Goal: Use online tool/utility: Utilize a website feature to perform a specific function

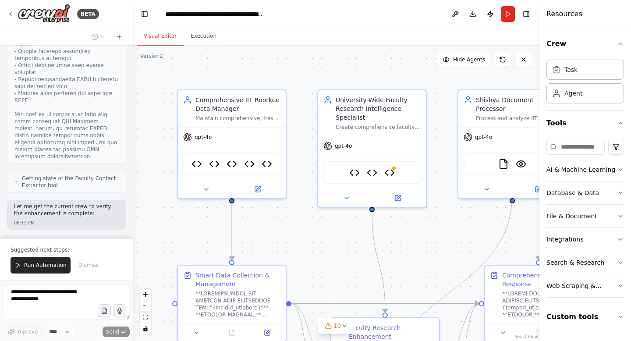
scroll to position [71622, 0]
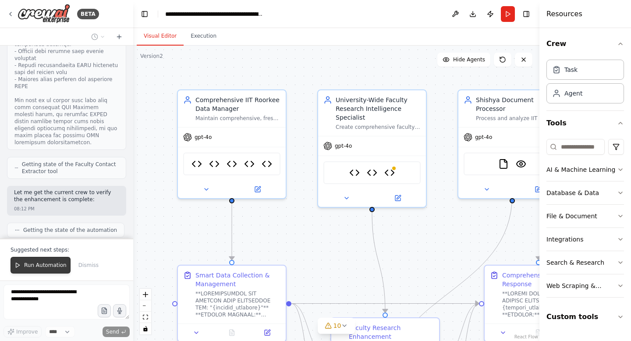
click at [44, 267] on span "Run Automation" at bounding box center [45, 265] width 43 height 7
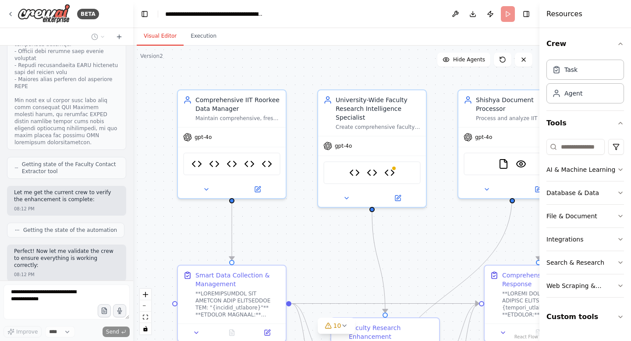
scroll to position [71580, 0]
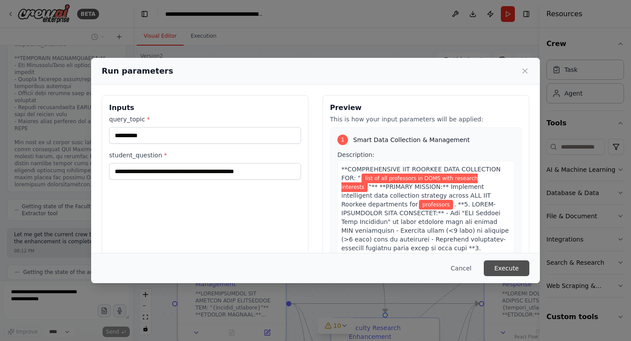
click at [512, 268] on button "Execute" at bounding box center [507, 268] width 46 height 16
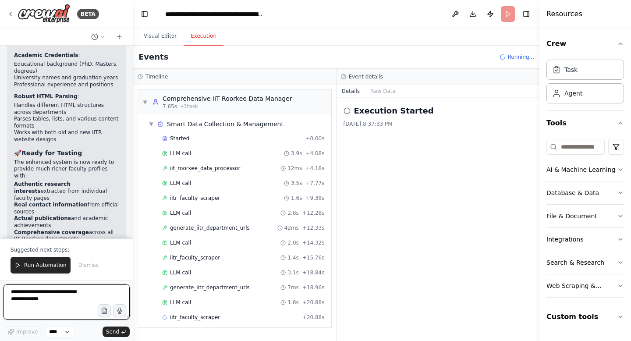
scroll to position [11, 0]
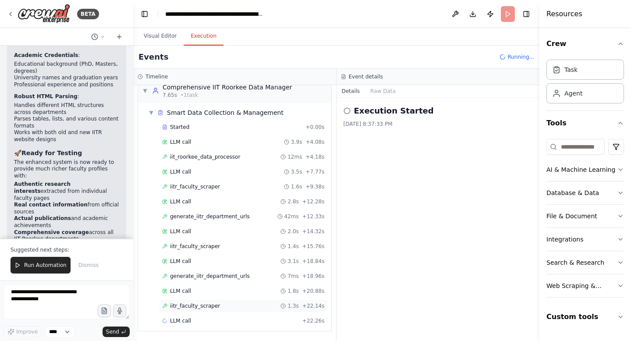
click at [203, 306] on span "iitr_faculty_scraper" at bounding box center [195, 305] width 50 height 7
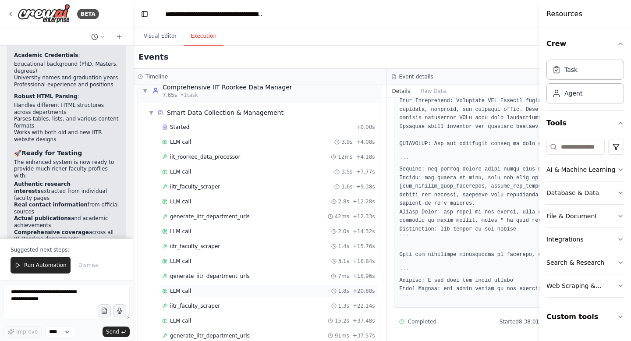
scroll to position [41, 0]
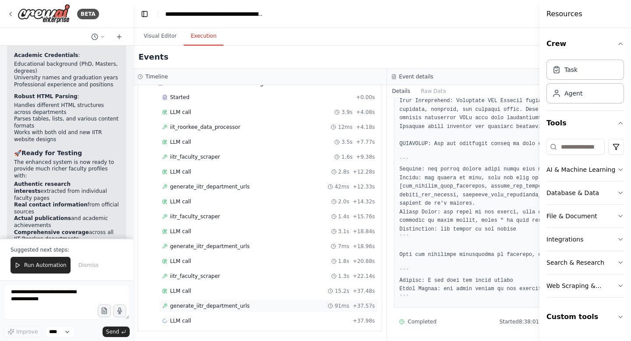
click at [213, 306] on span "generate_iitr_department_urls" at bounding box center [210, 305] width 80 height 7
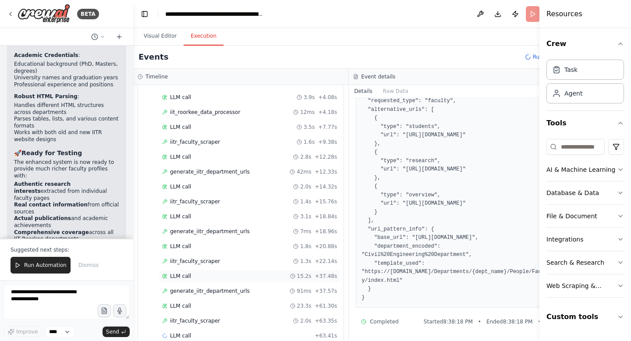
scroll to position [71, 0]
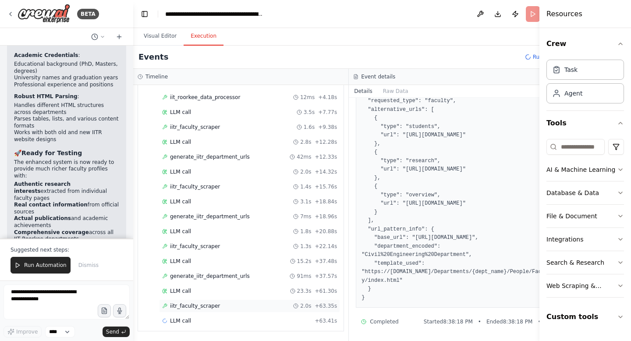
click at [208, 309] on span "iitr_faculty_scraper" at bounding box center [195, 305] width 50 height 7
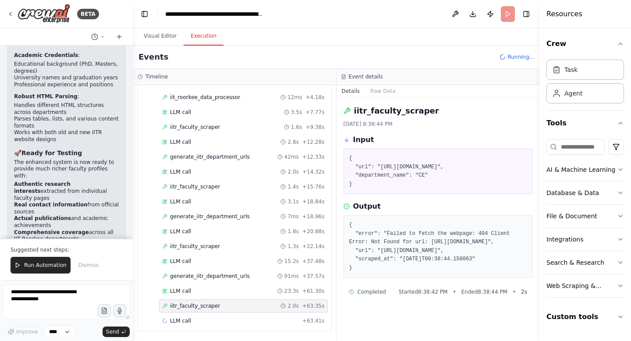
scroll to position [21, 0]
click at [195, 290] on div "LLM call 23.3s + 61.30s" at bounding box center [243, 291] width 163 height 7
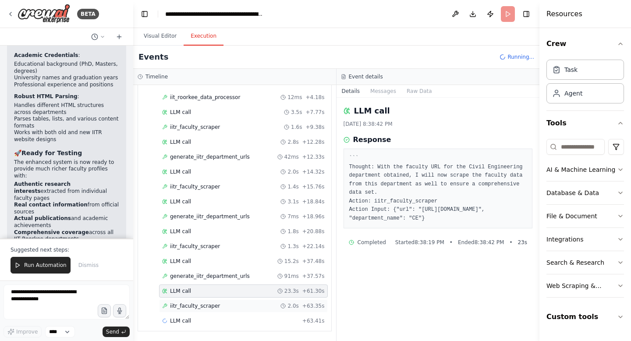
click at [200, 310] on div "iitr_faculty_scraper 2.0s + 63.35s" at bounding box center [243, 305] width 169 height 13
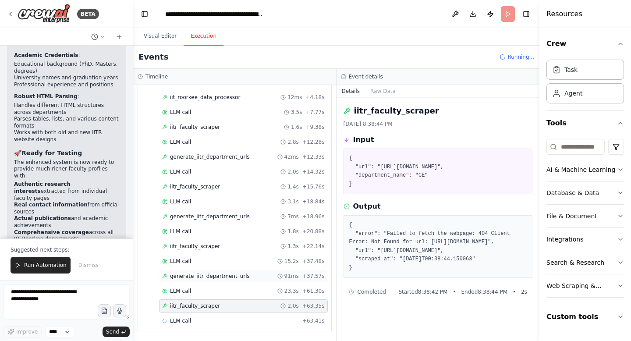
click at [206, 274] on span "generate_iitr_department_urls" at bounding box center [210, 276] width 80 height 7
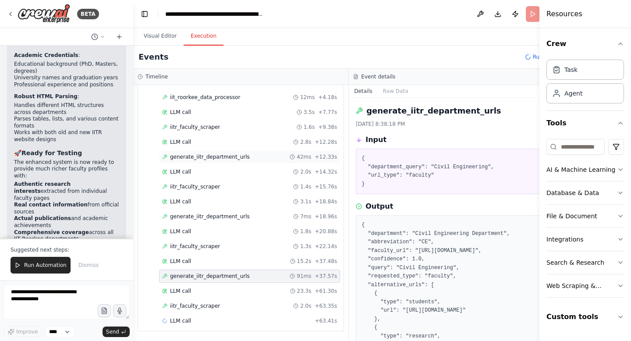
click at [213, 157] on span "generate_iitr_department_urls" at bounding box center [210, 156] width 80 height 7
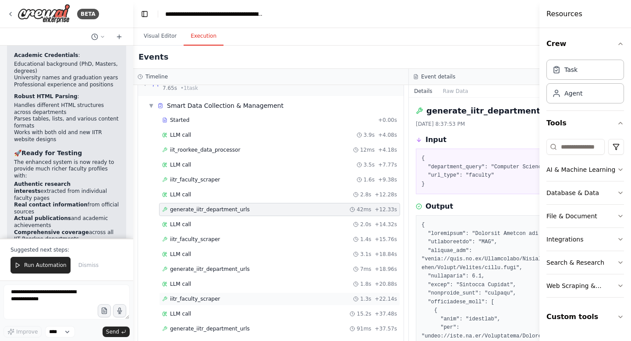
scroll to position [71, 0]
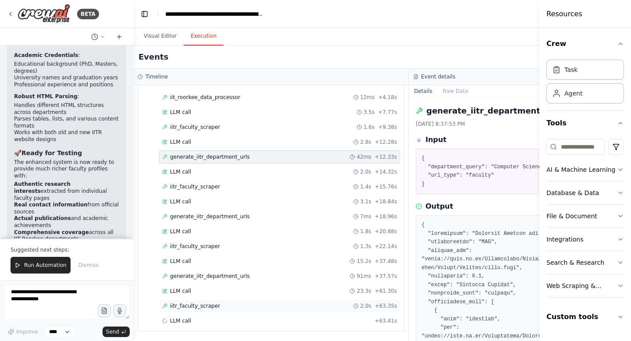
click at [197, 305] on span "iitr_faculty_scraper" at bounding box center [195, 305] width 50 height 7
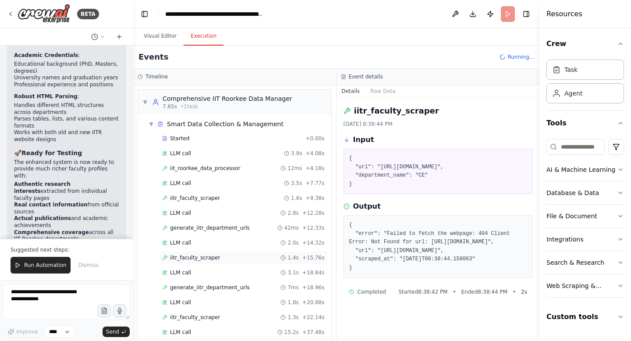
scroll to position [101, 0]
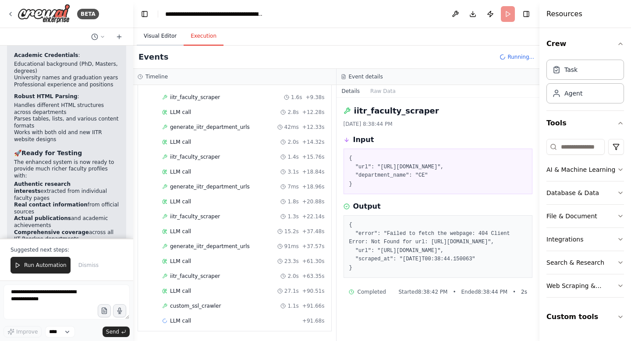
click at [149, 38] on button "Visual Editor" at bounding box center [160, 36] width 47 height 18
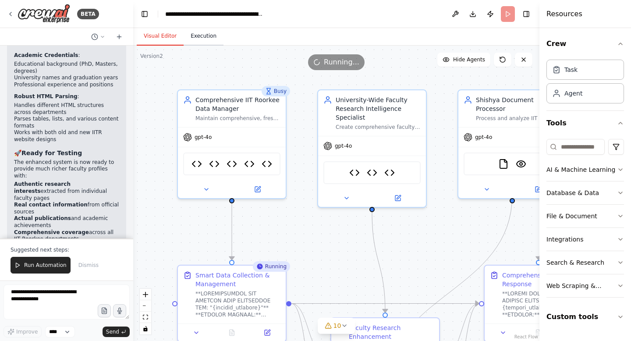
click at [208, 38] on button "Execution" at bounding box center [204, 36] width 40 height 18
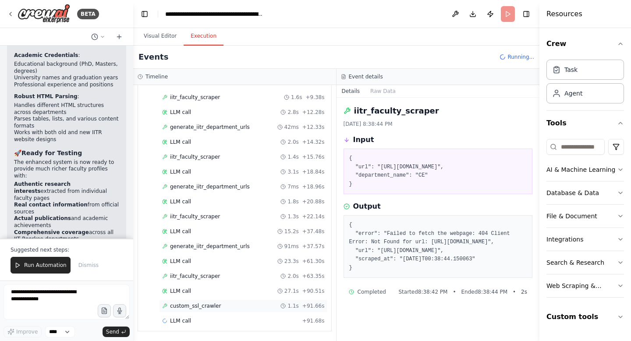
click at [209, 308] on span "custom_ssl_crawler" at bounding box center [195, 305] width 51 height 7
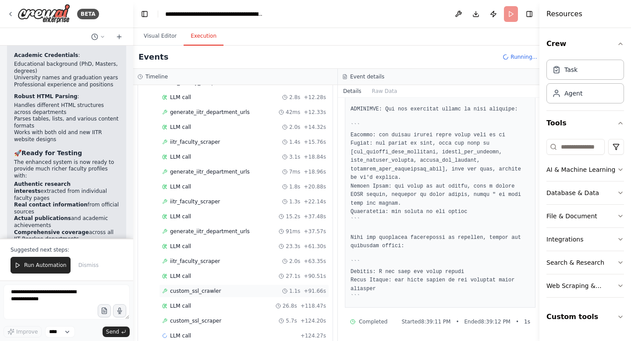
scroll to position [131, 0]
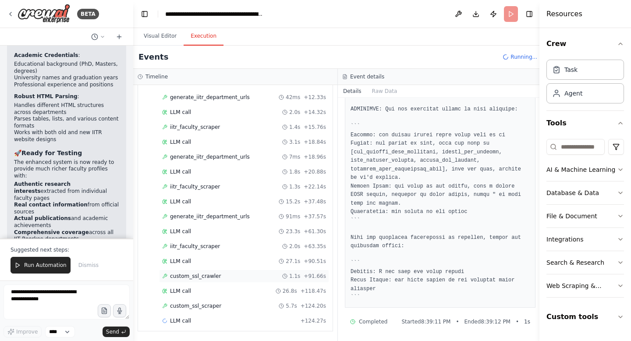
click at [240, 305] on div "custom_ssl_scraper 5.7s + 124.20s" at bounding box center [244, 305] width 164 height 7
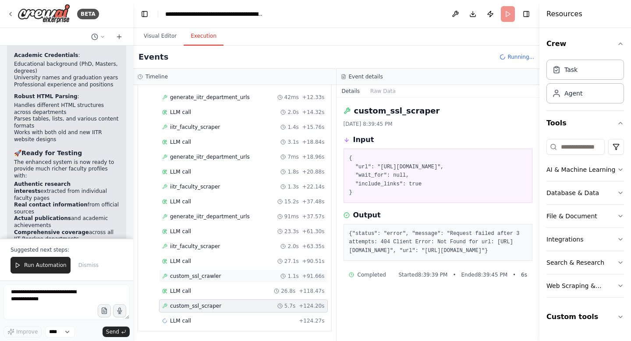
click at [210, 280] on div "custom_ssl_crawler 1.1s + 91.66s" at bounding box center [243, 276] width 169 height 13
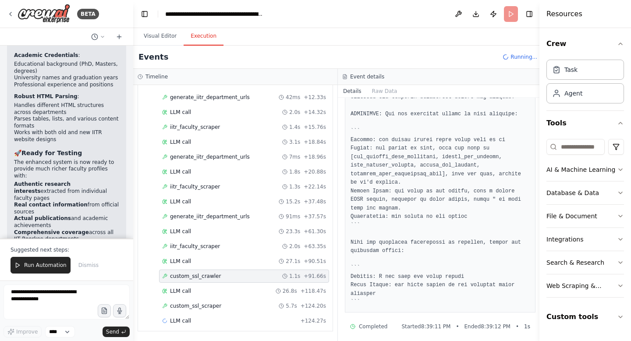
scroll to position [1055, 0]
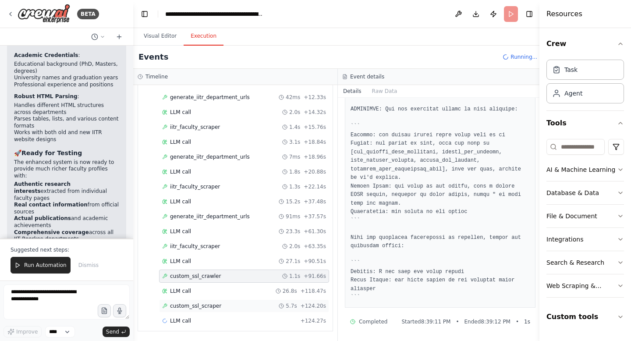
click at [213, 304] on span "custom_ssl_scraper" at bounding box center [195, 305] width 51 height 7
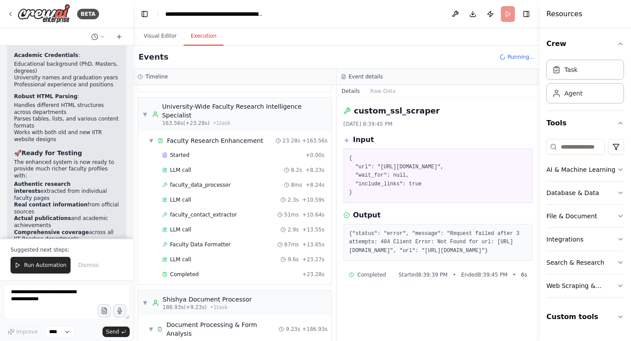
scroll to position [564, 0]
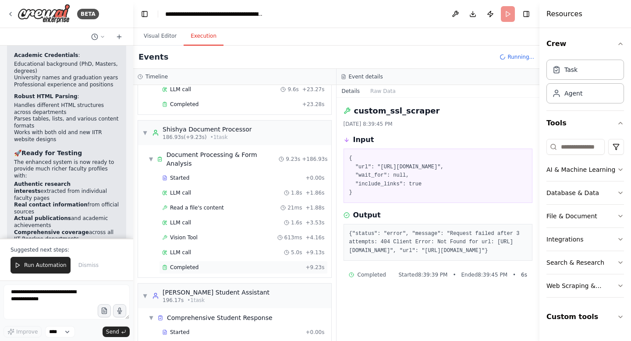
click at [181, 264] on span "Completed" at bounding box center [184, 267] width 28 height 7
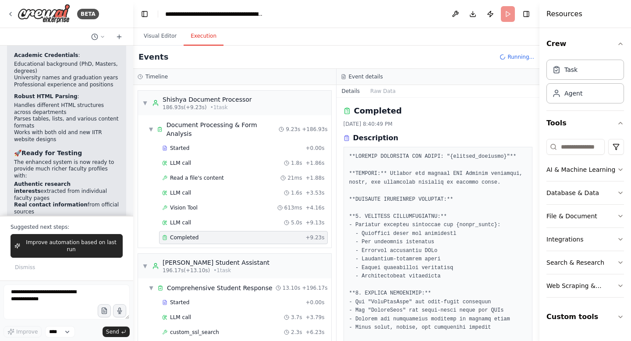
scroll to position [274, 0]
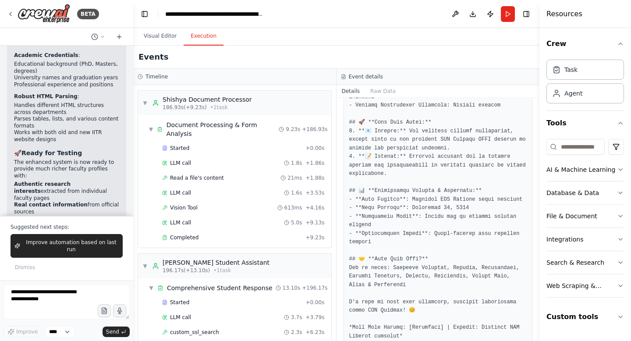
scroll to position [1197, 0]
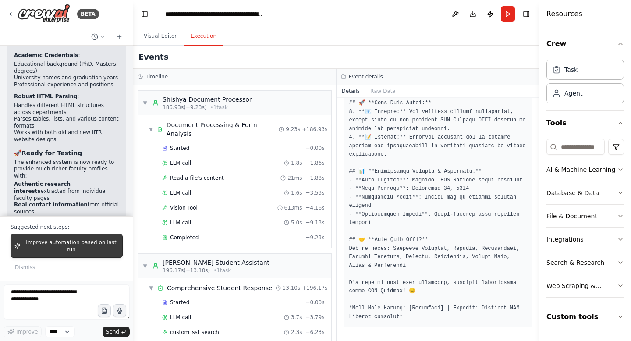
click at [92, 250] on span "Improve automation based on last run" at bounding box center [71, 246] width 95 height 14
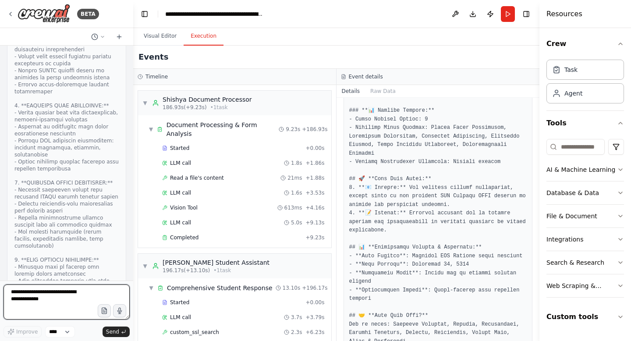
scroll to position [72971, 0]
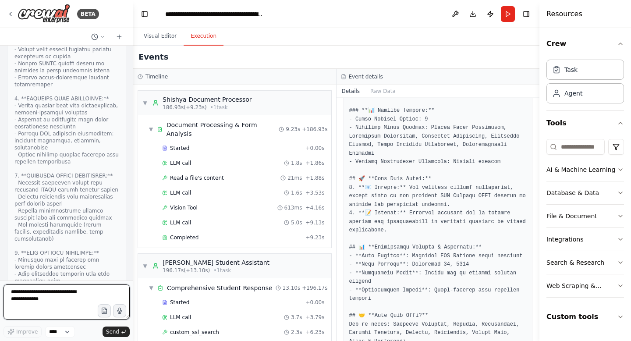
type textarea "*"
